Goal: Find specific page/section: Find specific page/section

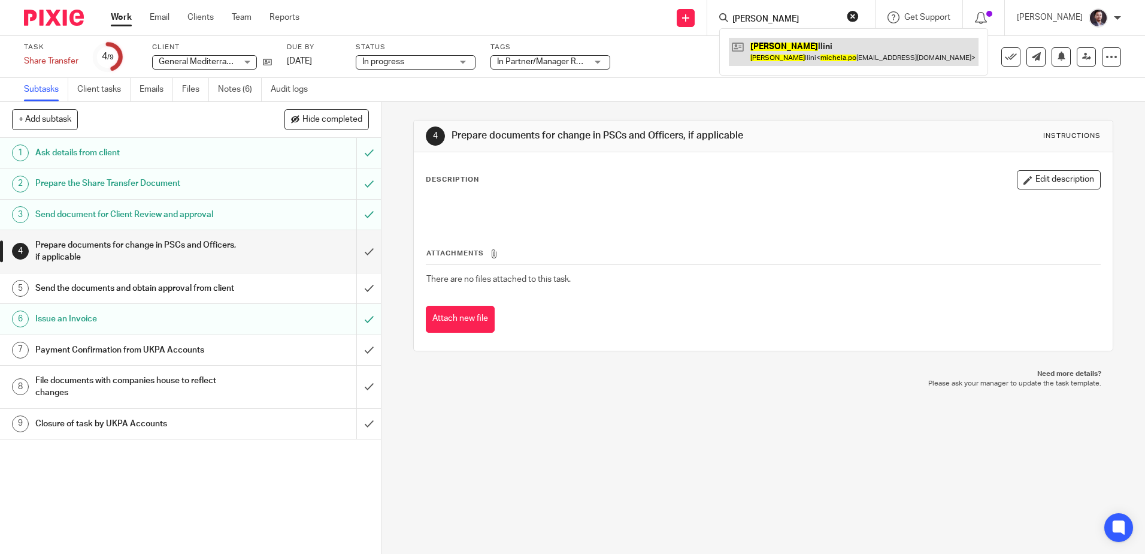
type input "michela po"
click at [815, 64] on link at bounding box center [854, 52] width 250 height 28
click at [776, 46] on link at bounding box center [854, 52] width 250 height 28
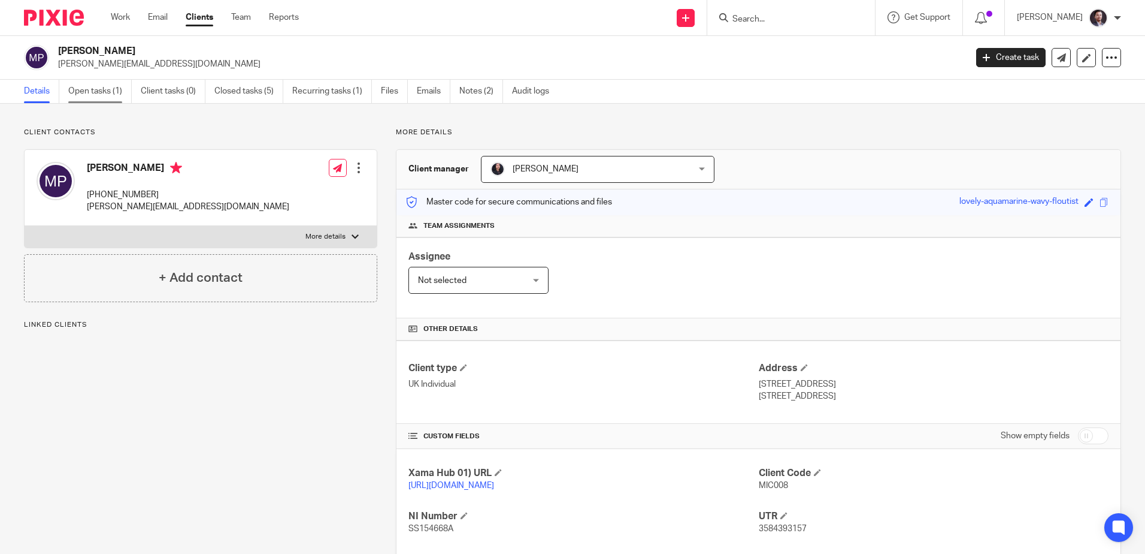
click at [86, 93] on link "Open tasks (1)" at bounding box center [99, 91] width 63 height 23
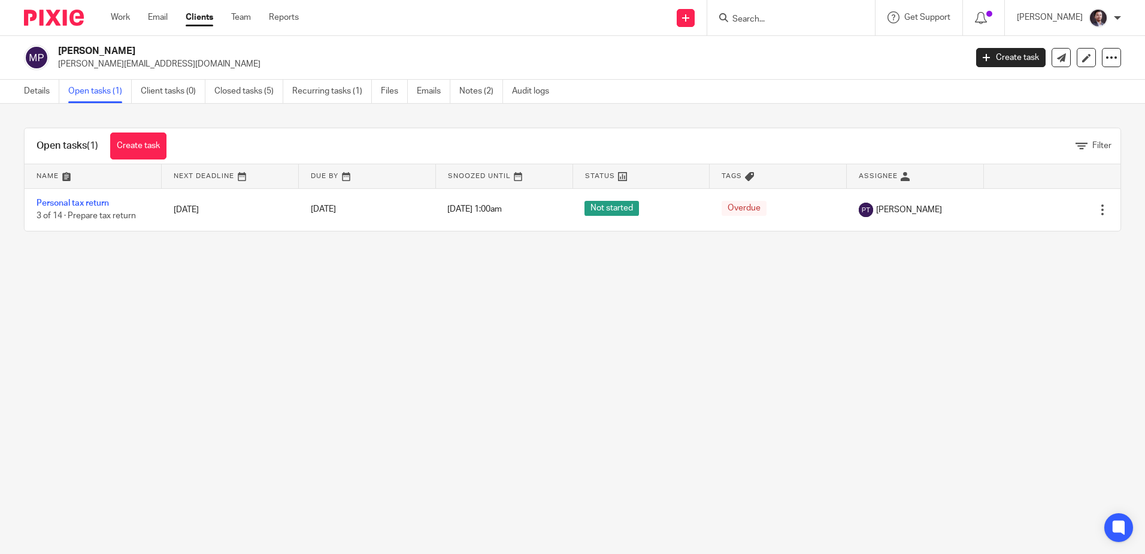
drag, startPoint x: 140, startPoint y: 50, endPoint x: 56, endPoint y: 47, distance: 83.3
click at [56, 47] on div "Michela Pollini michela.pollini@hotmail.it" at bounding box center [491, 57] width 935 height 25
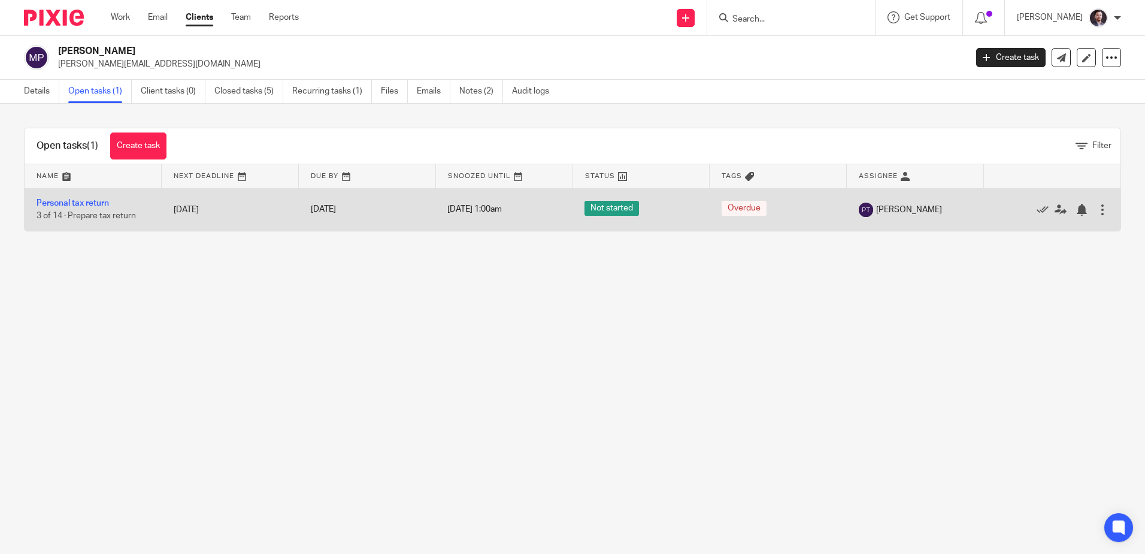
copy h2 "[PERSON_NAME]"
